Goal: Use online tool/utility

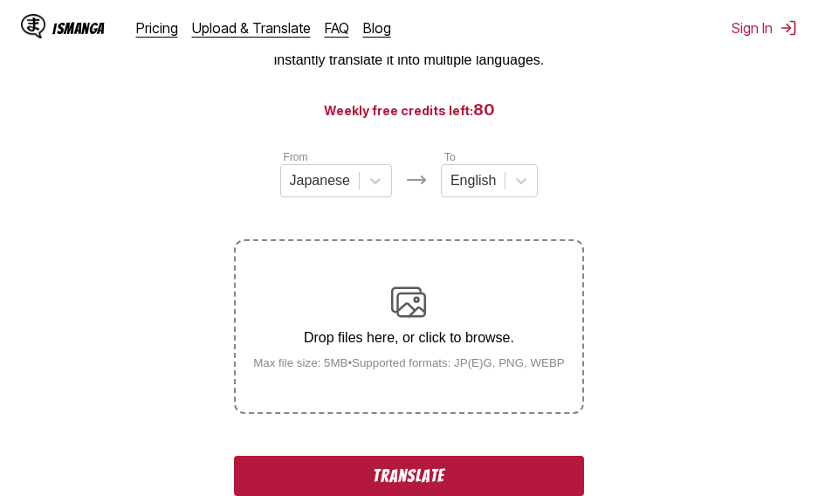
scroll to position [524, 0]
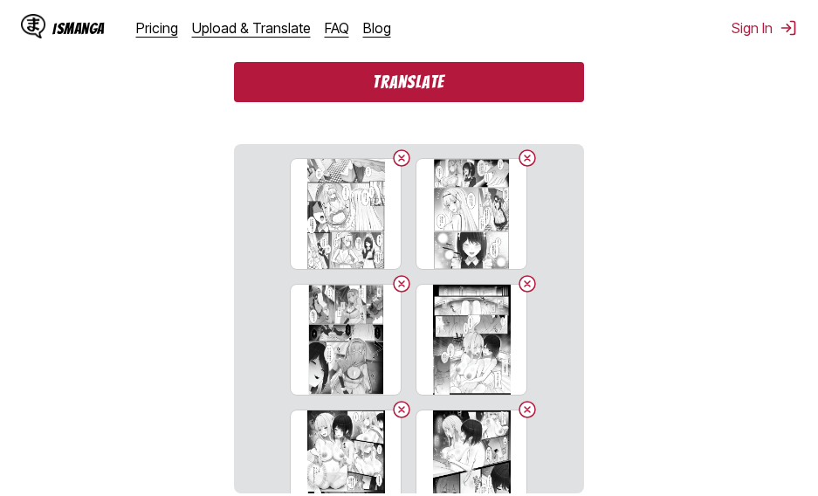
click at [449, 87] on button "Translate" at bounding box center [408, 82] width 349 height 40
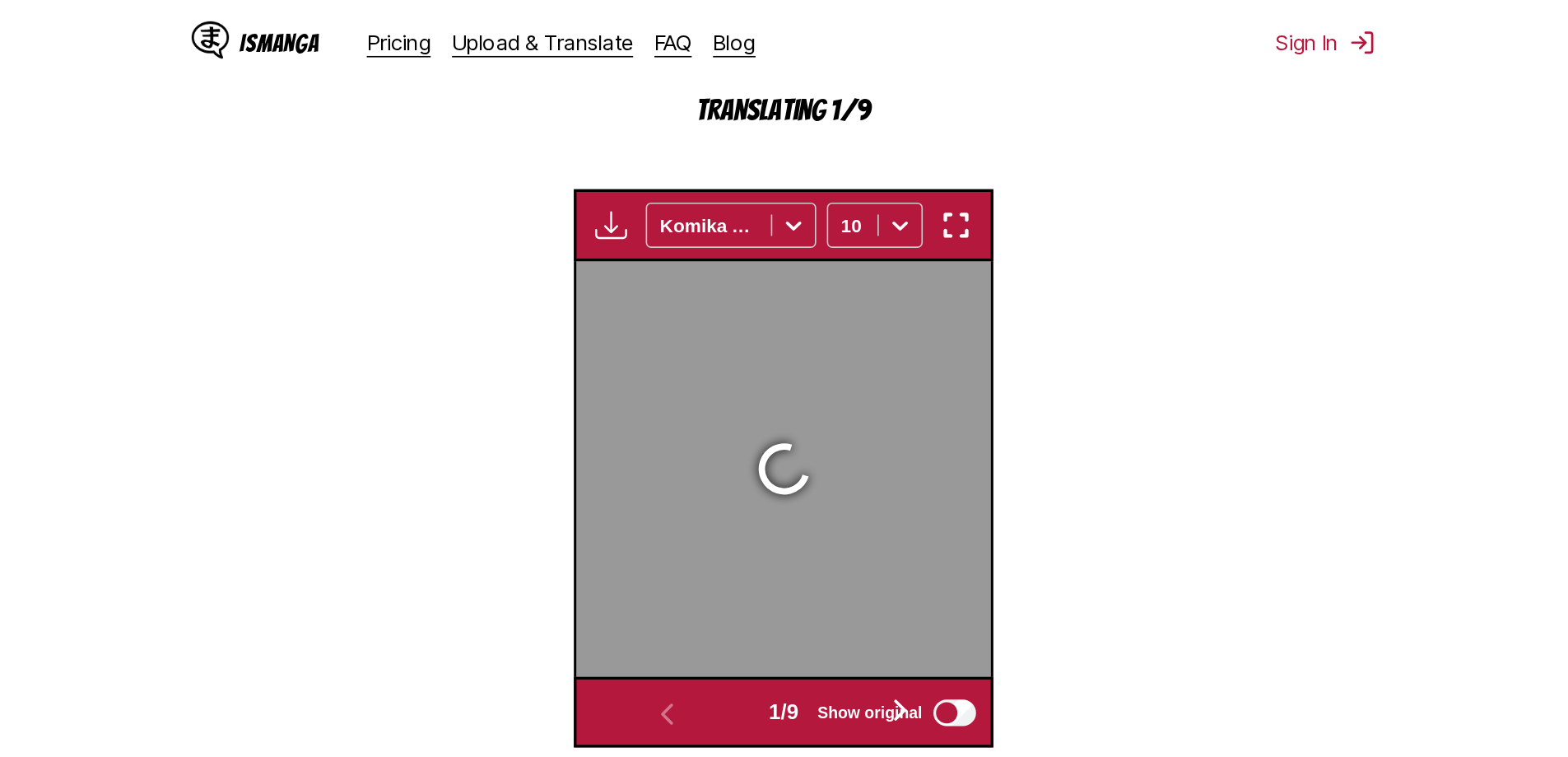
scroll to position [559, 0]
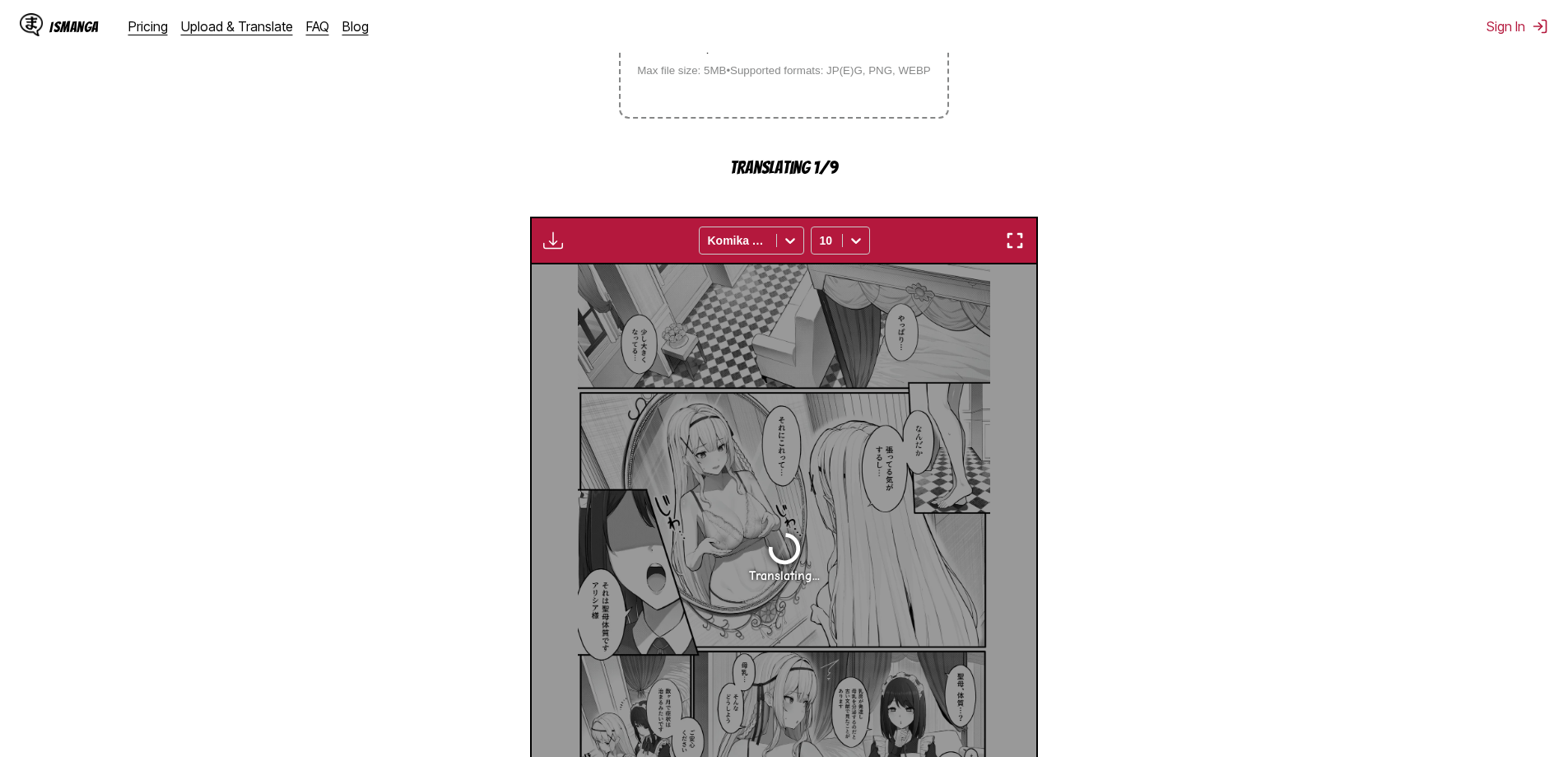
click at [771, 238] on img "button" at bounding box center [1014, 240] width 20 height 20
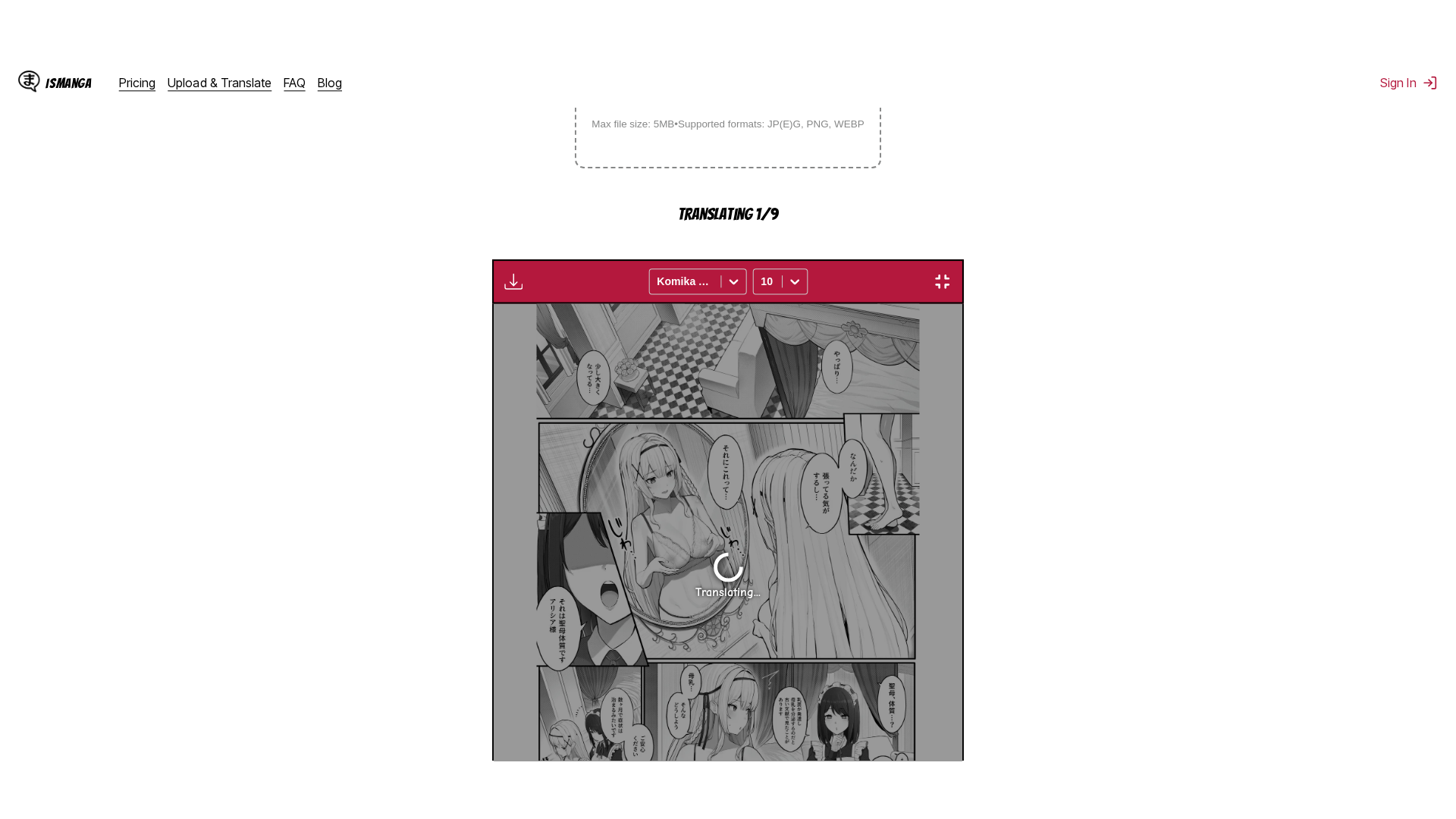
scroll to position [159, 0]
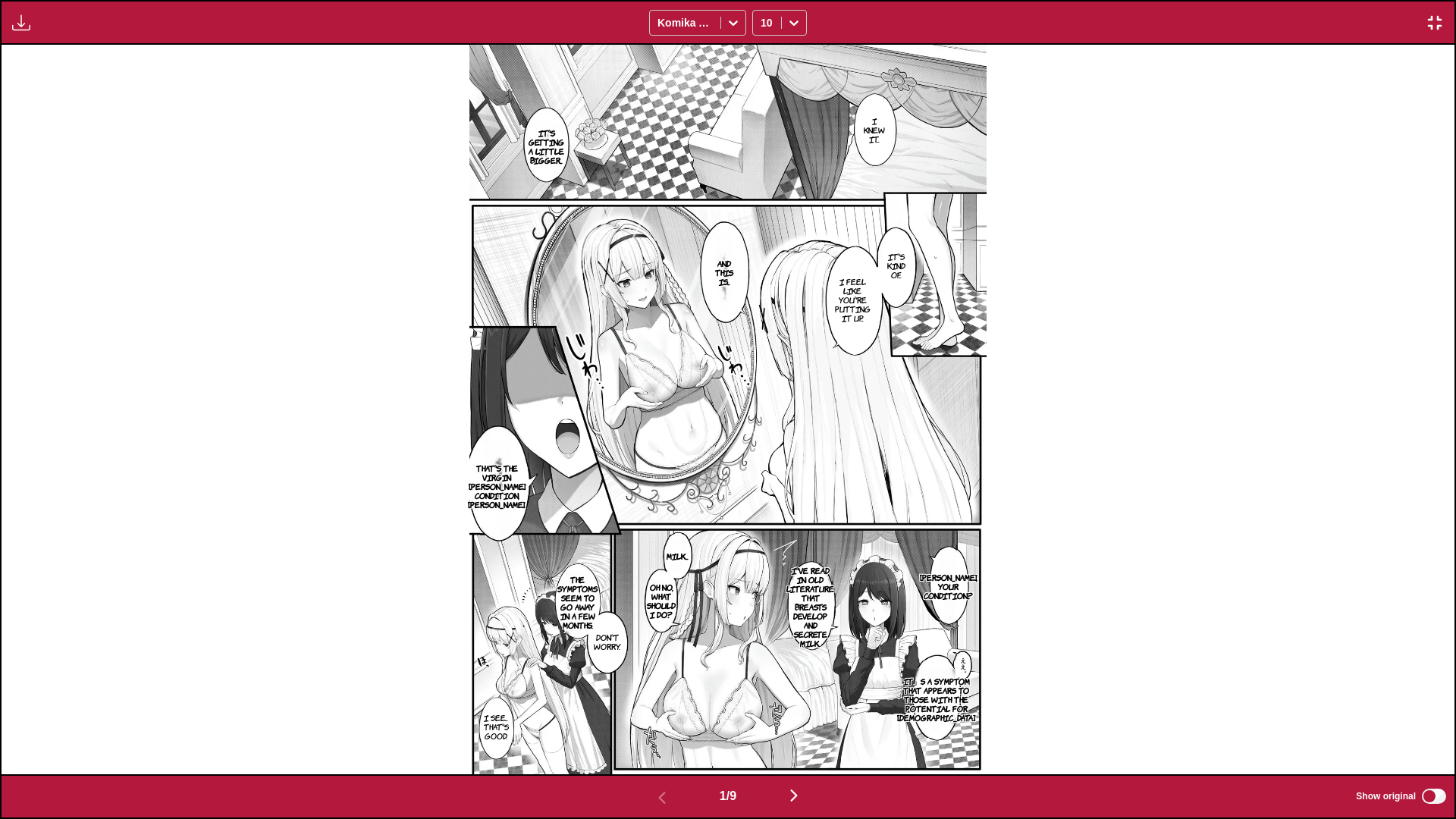
click at [710, 430] on img "button" at bounding box center [794, 796] width 18 height 18
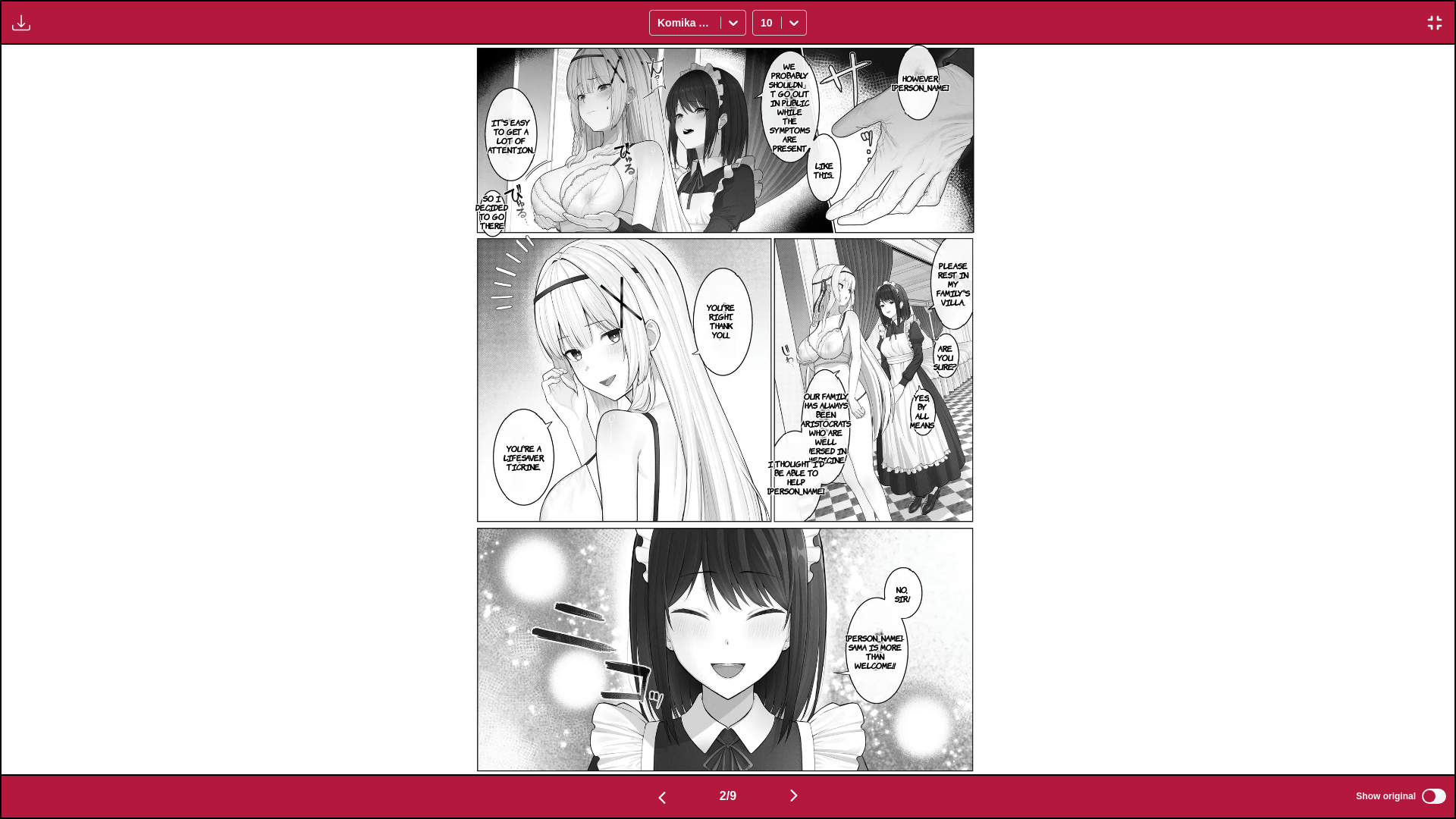
click at [710, 430] on button "button" at bounding box center [794, 796] width 91 height 22
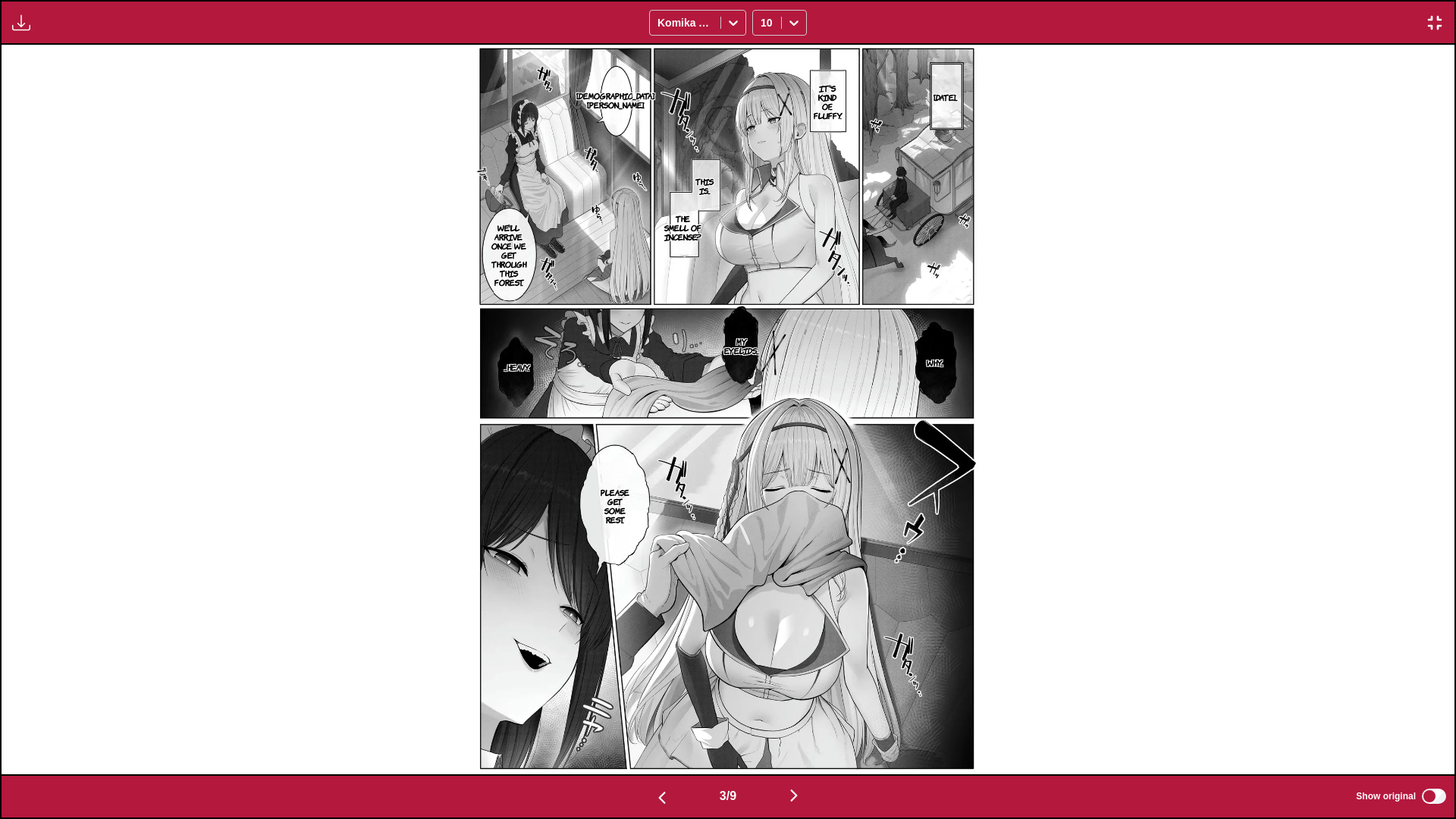
click at [710, 430] on button "button" at bounding box center [794, 796] width 91 height 22
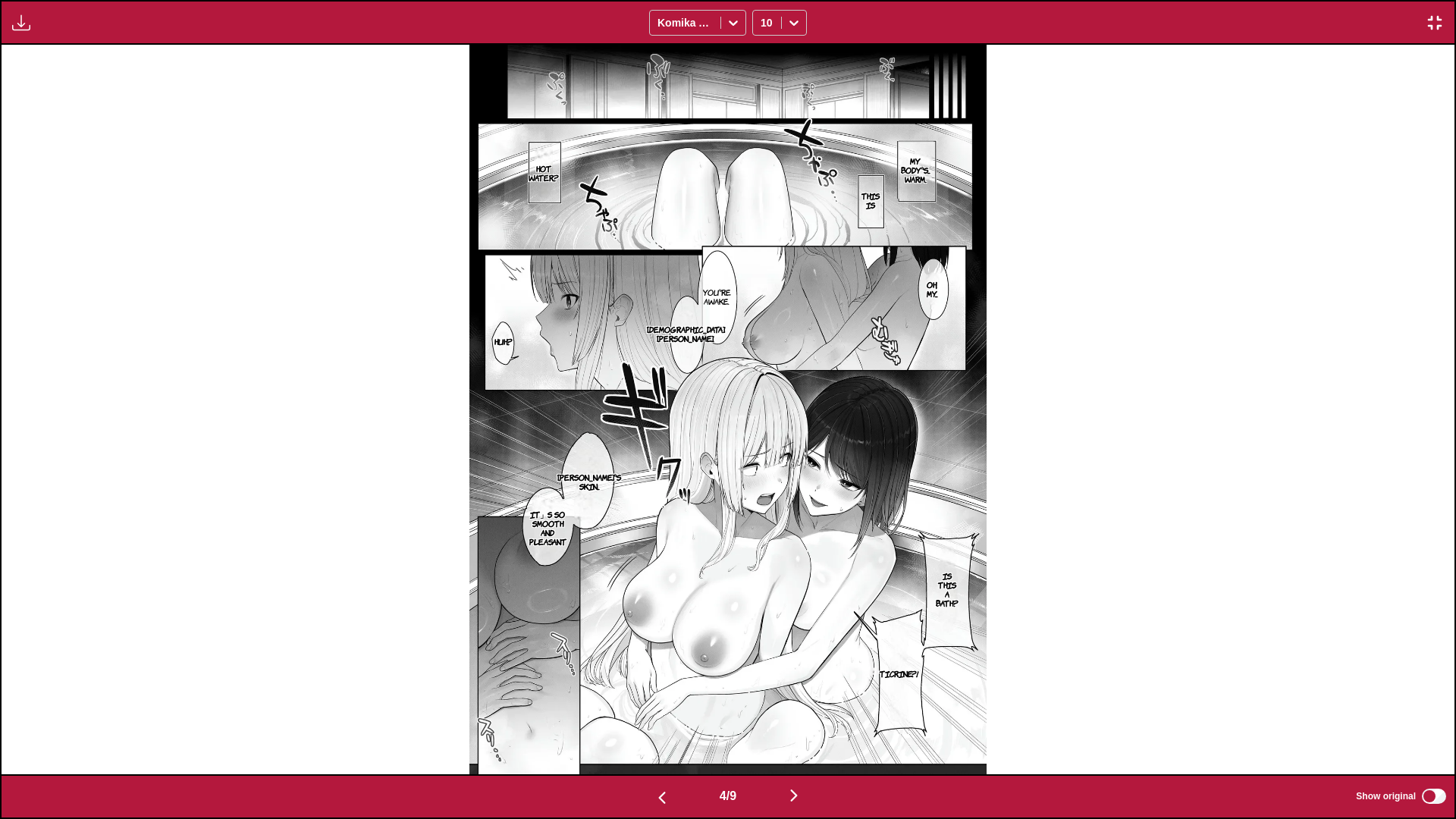
click at [710, 430] on img "button" at bounding box center [794, 796] width 18 height 18
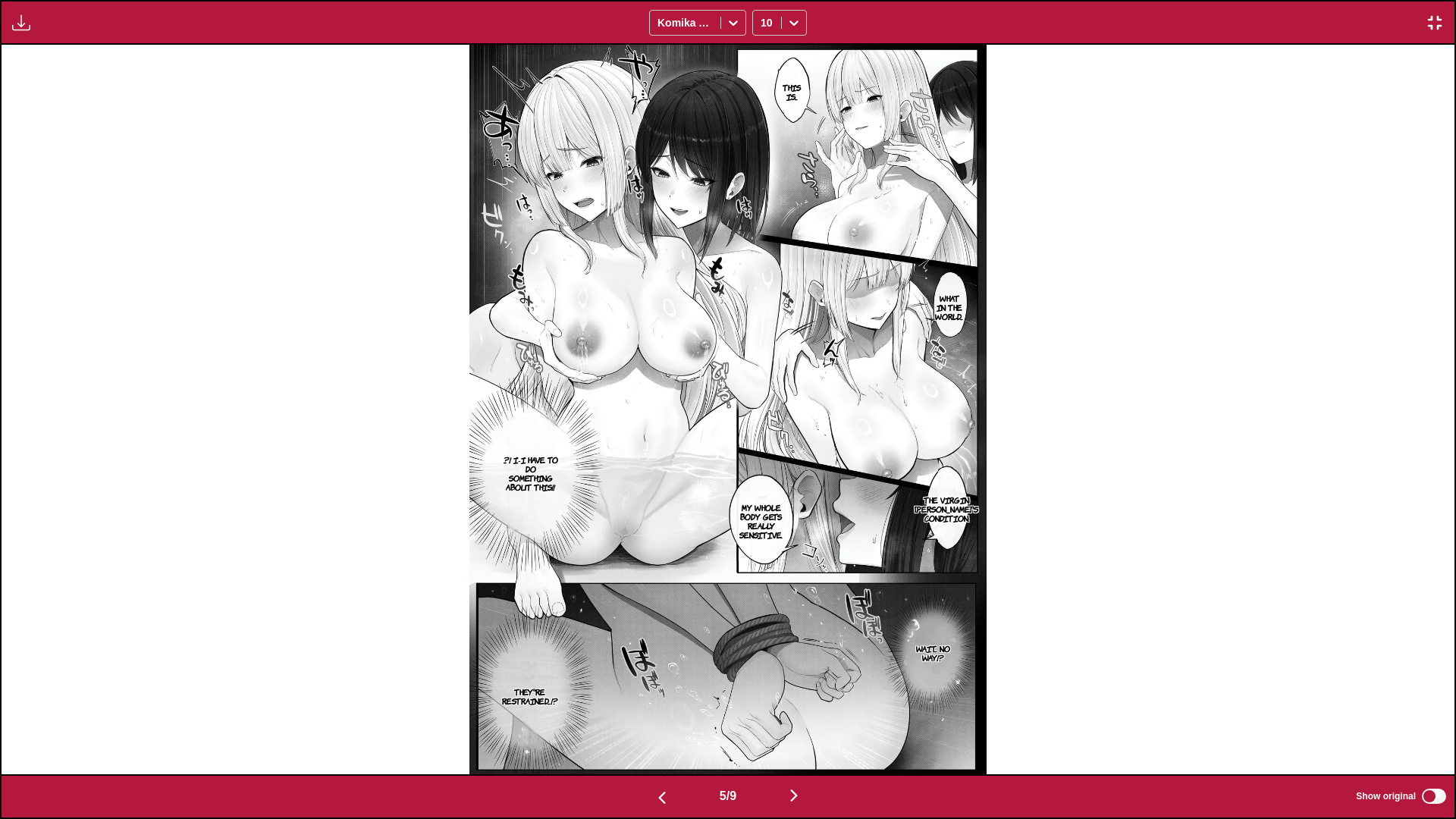
click at [710, 430] on img "button" at bounding box center [794, 796] width 18 height 18
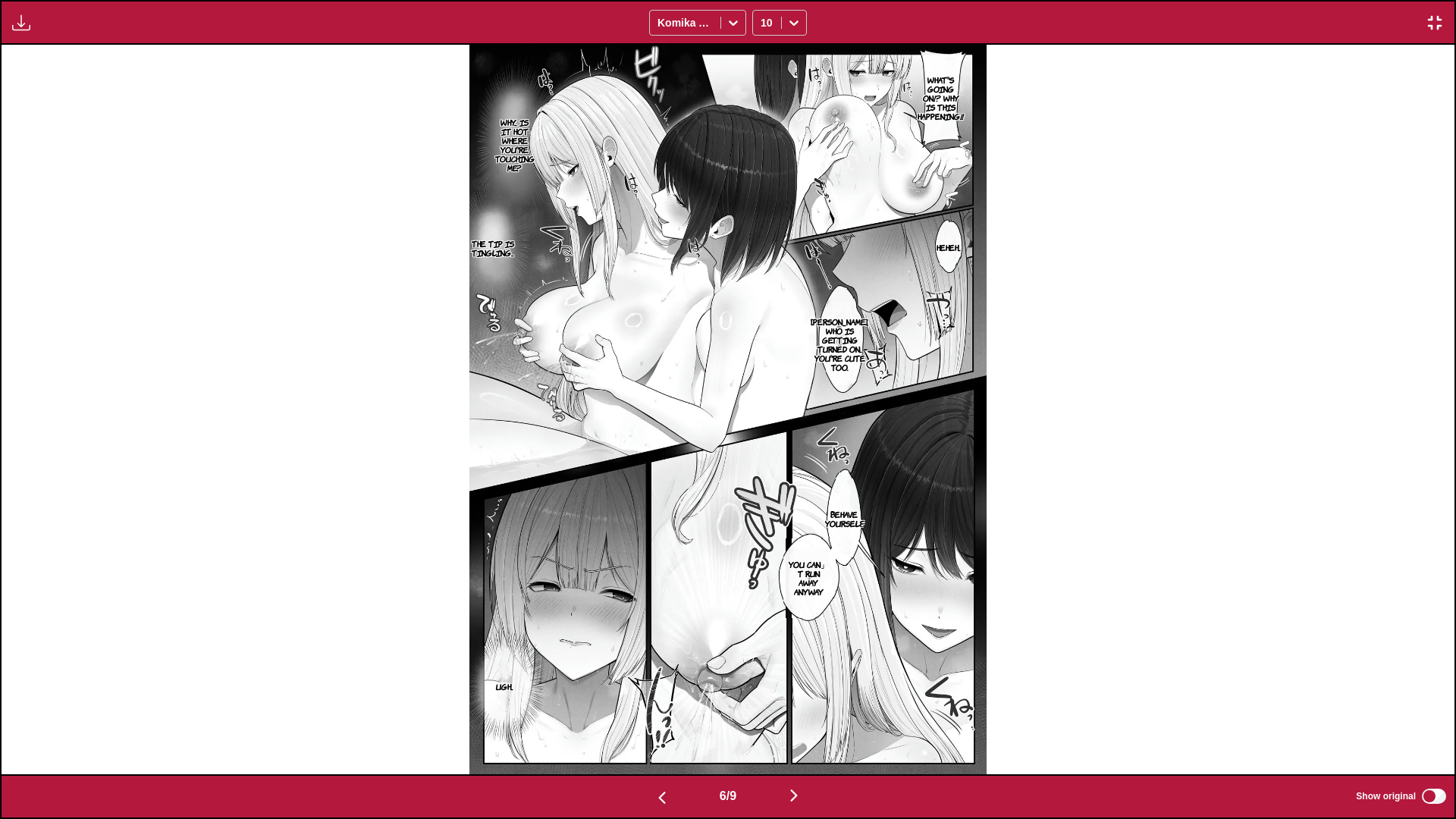
click at [710, 430] on img "button" at bounding box center [794, 796] width 18 height 18
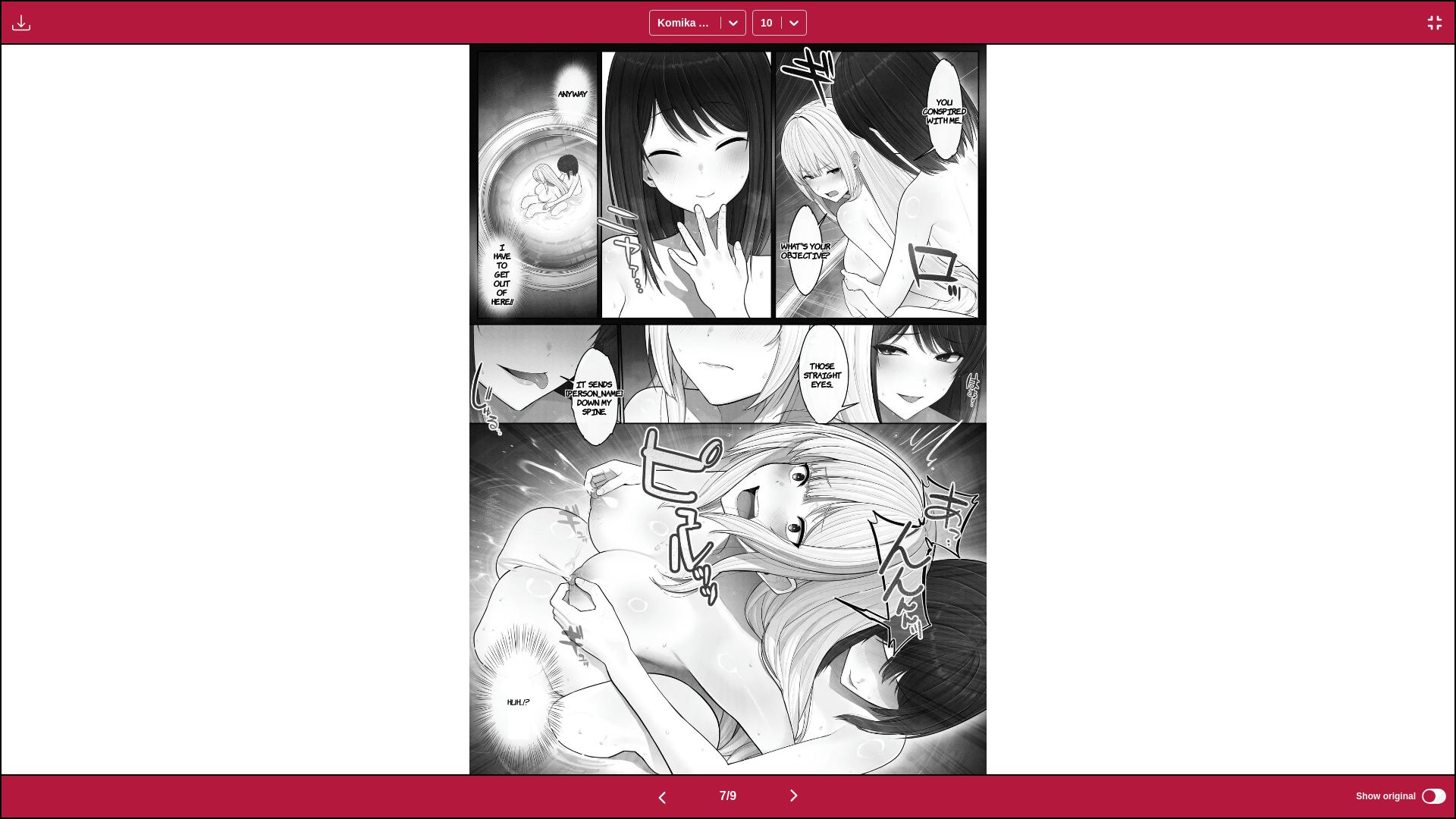
click at [710, 430] on img "button" at bounding box center [794, 796] width 18 height 18
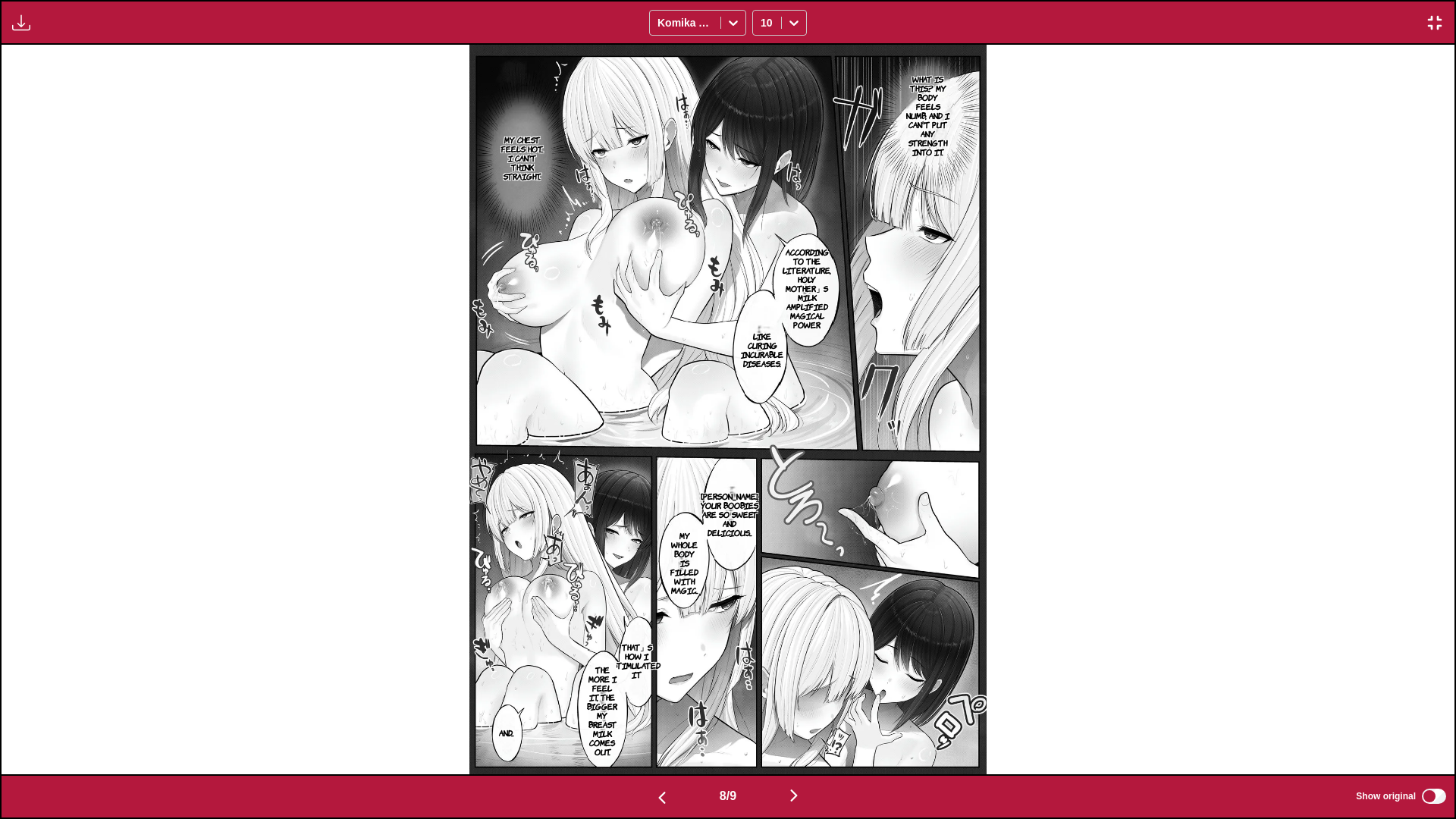
click at [710, 430] on img "button" at bounding box center [794, 796] width 18 height 18
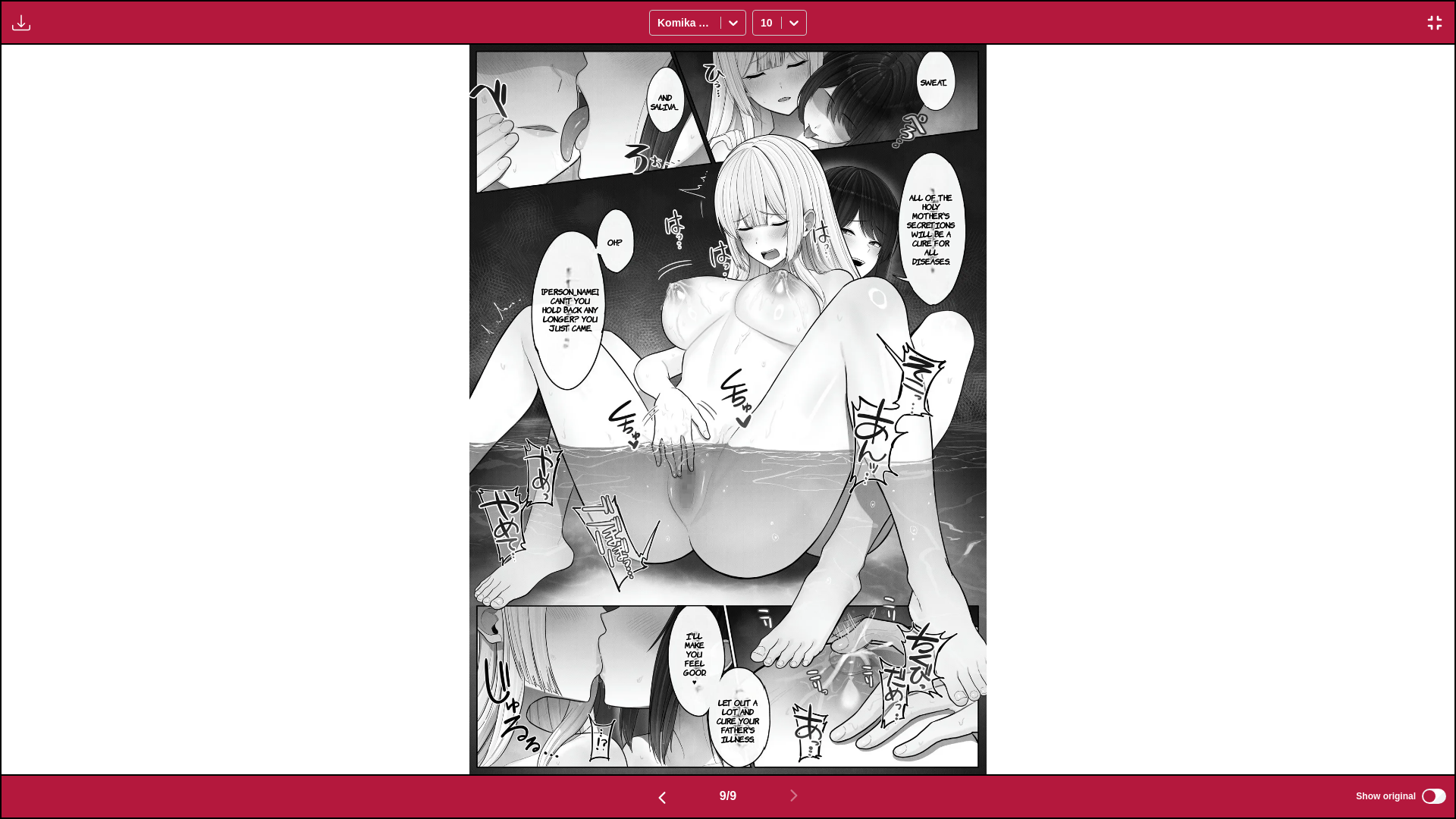
click at [710, 23] on img "button" at bounding box center [1434, 23] width 18 height 18
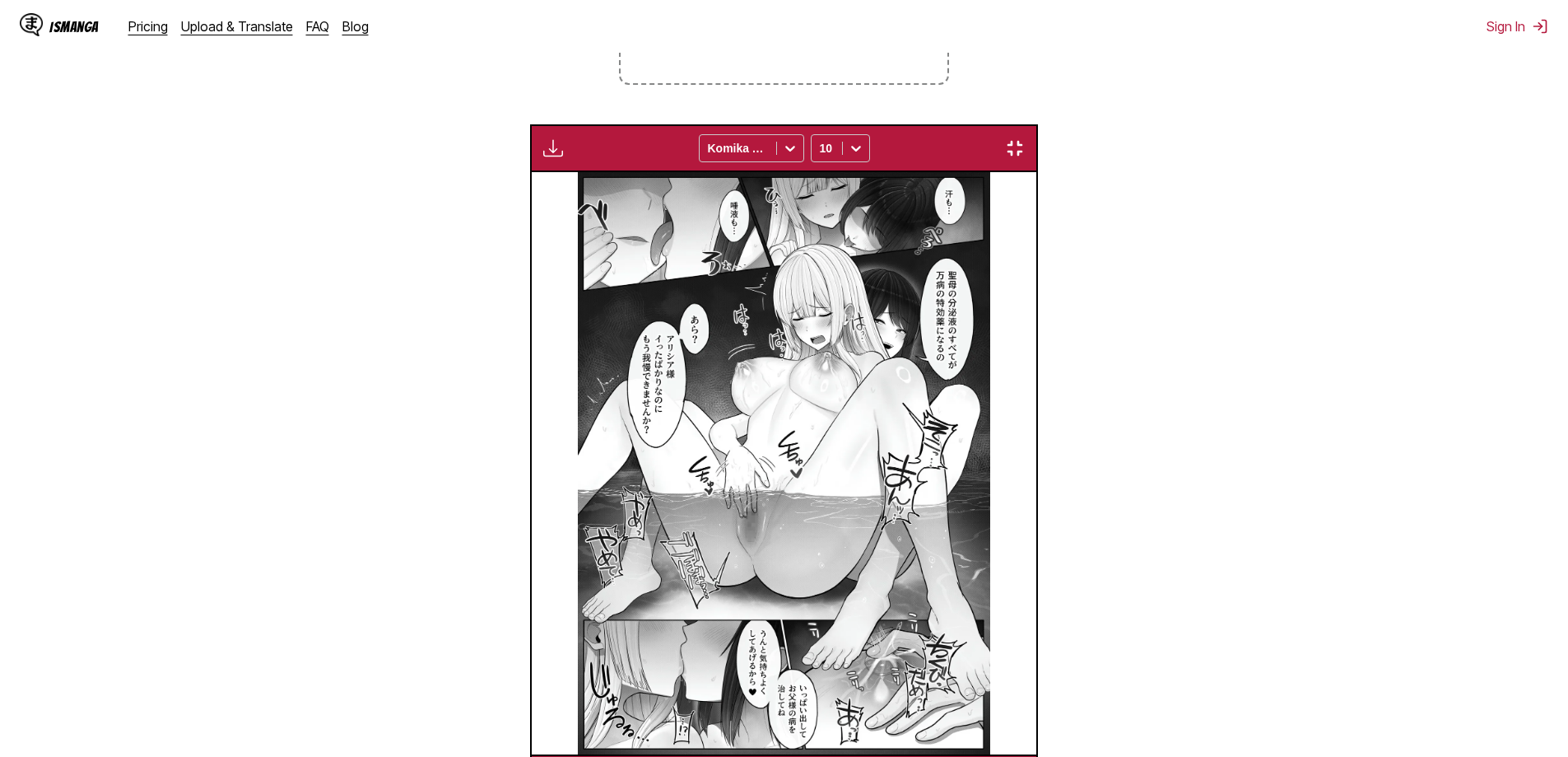
scroll to position [0, 4038]
